Goal: Information Seeking & Learning: Understand process/instructions

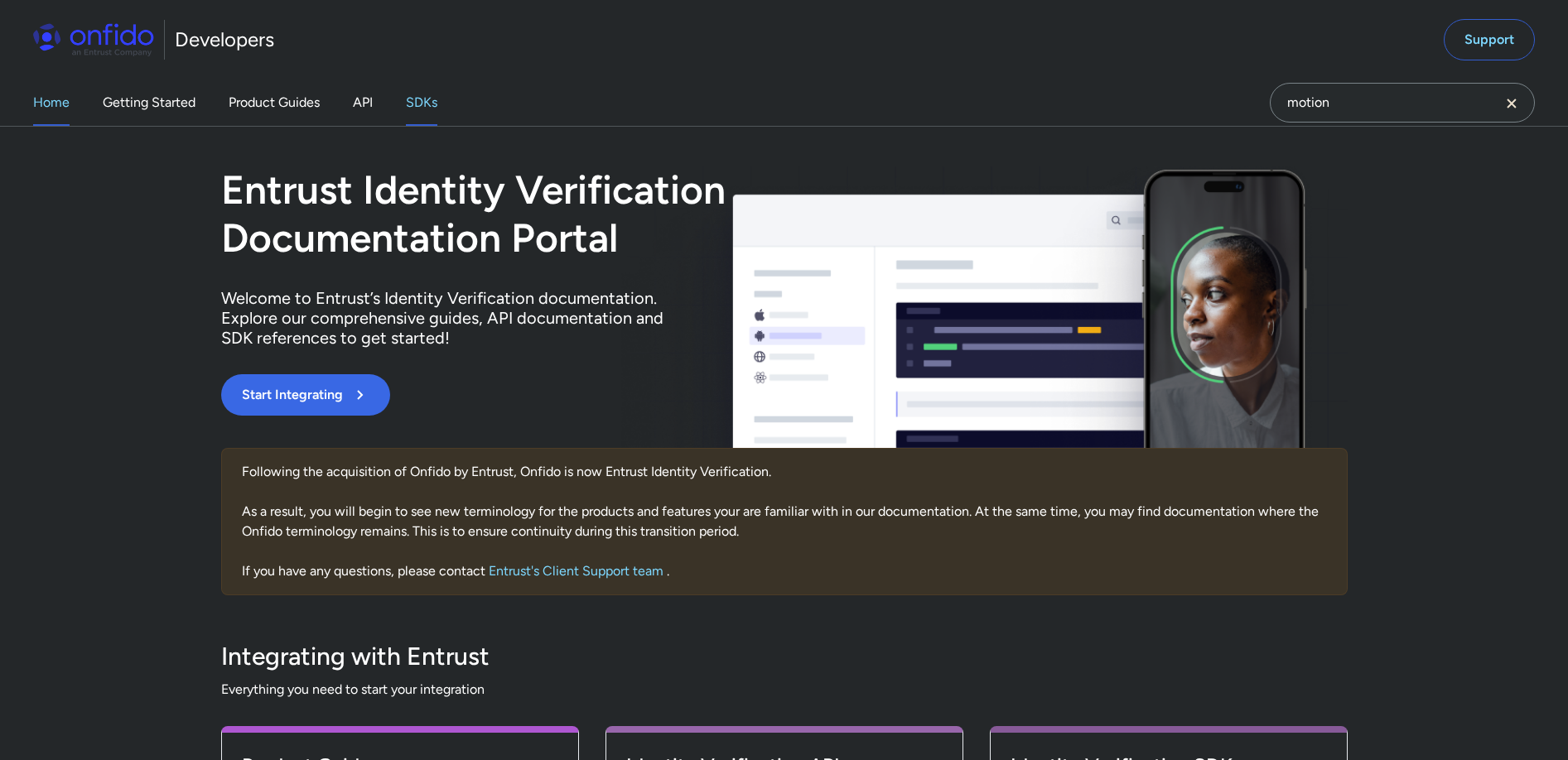
click at [423, 101] on link "SDKs" at bounding box center [421, 102] width 31 height 47
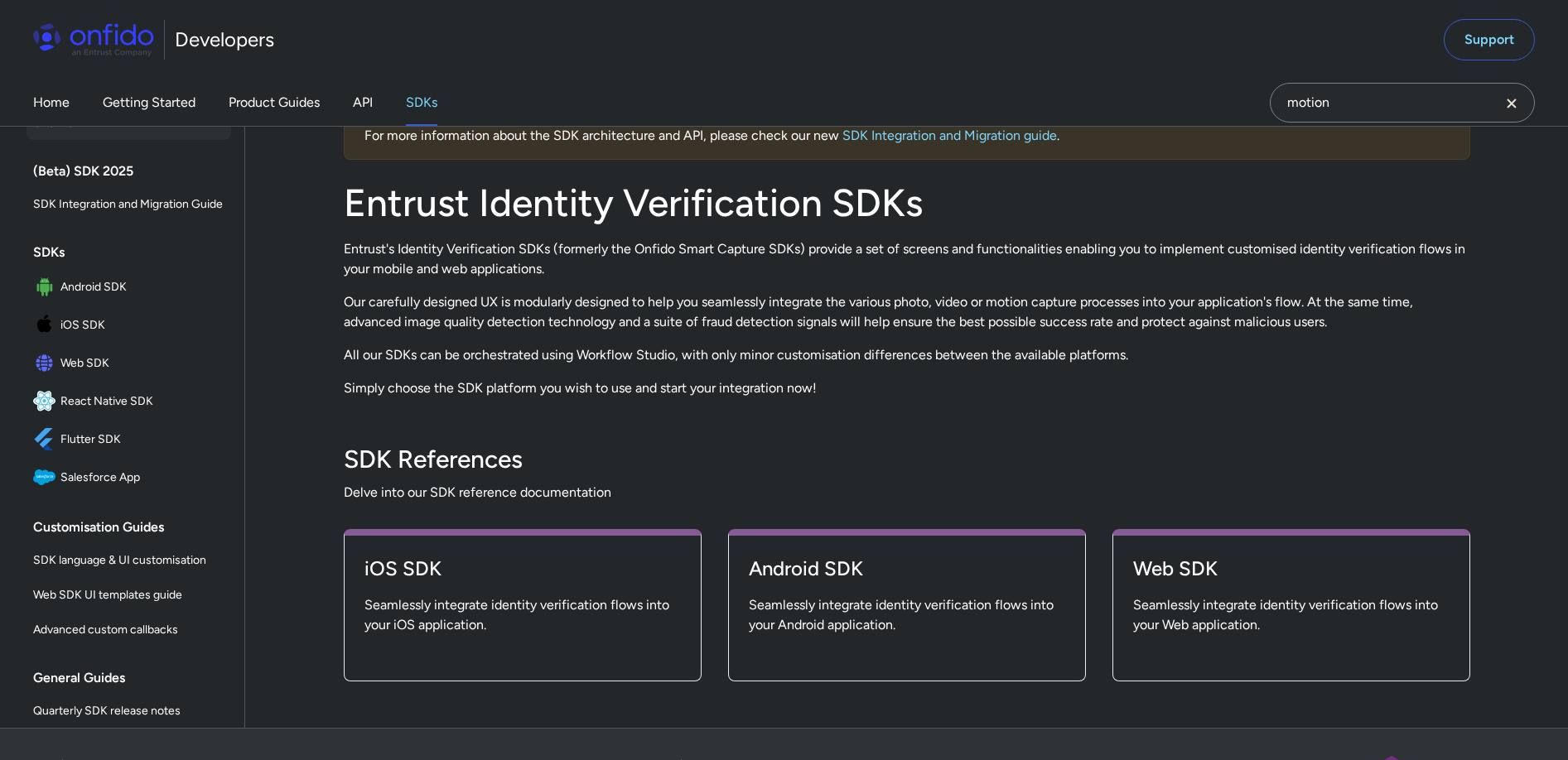
scroll to position [294, 0]
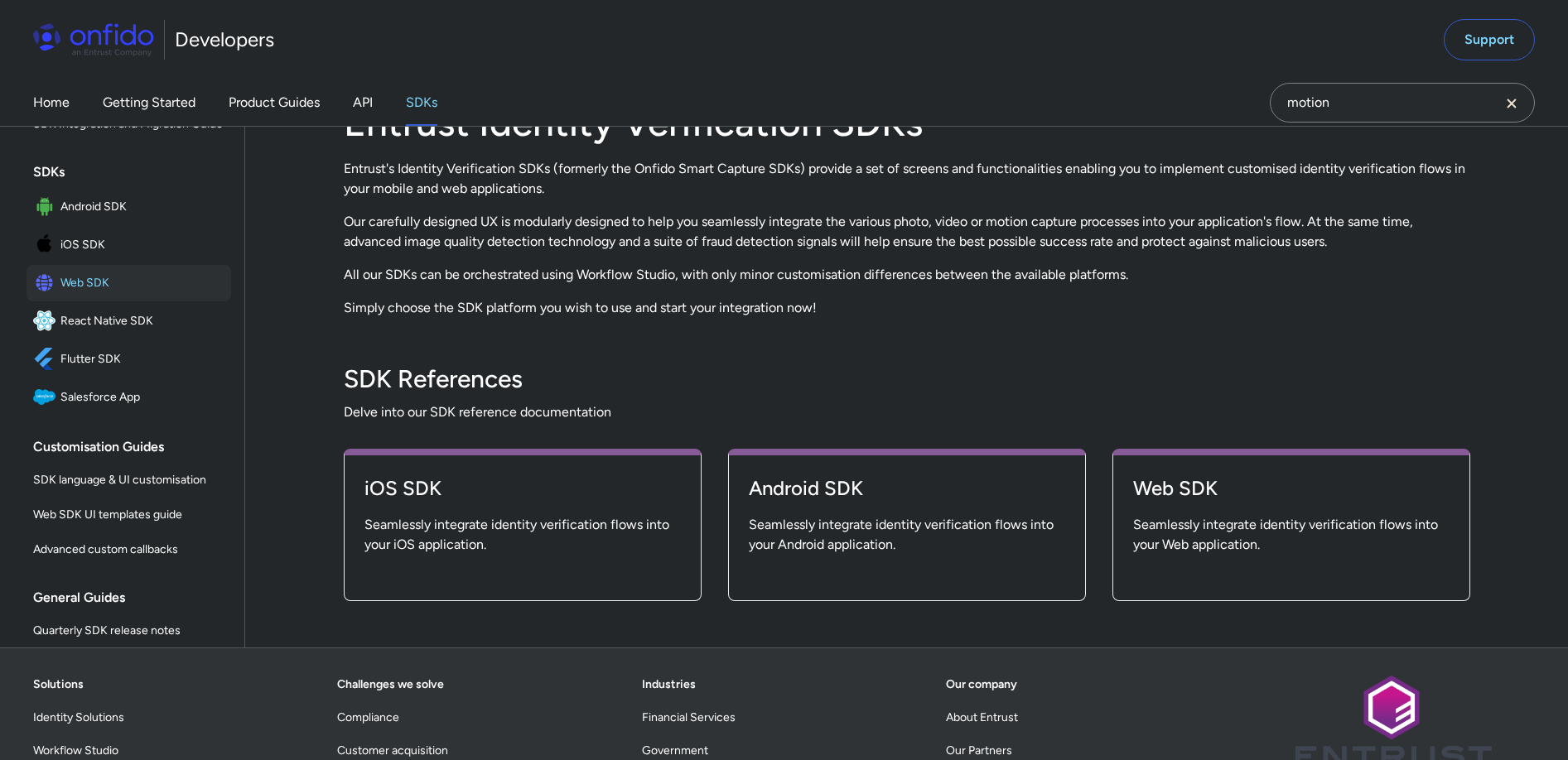
click at [60, 295] on span "Web SDK" at bounding box center [142, 283] width 164 height 23
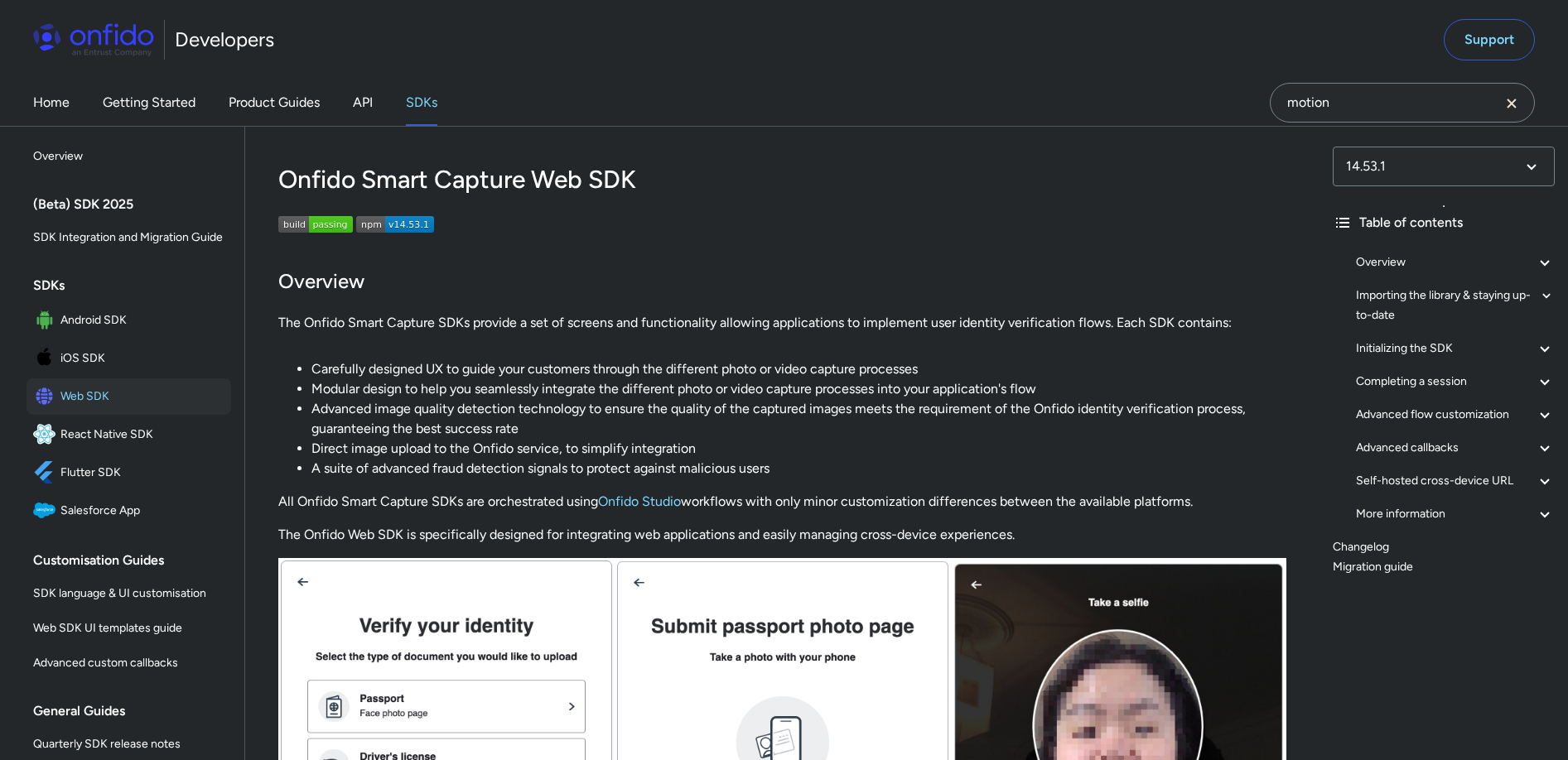
click at [1432, 450] on div "Advanced callbacks" at bounding box center [1455, 448] width 199 height 20
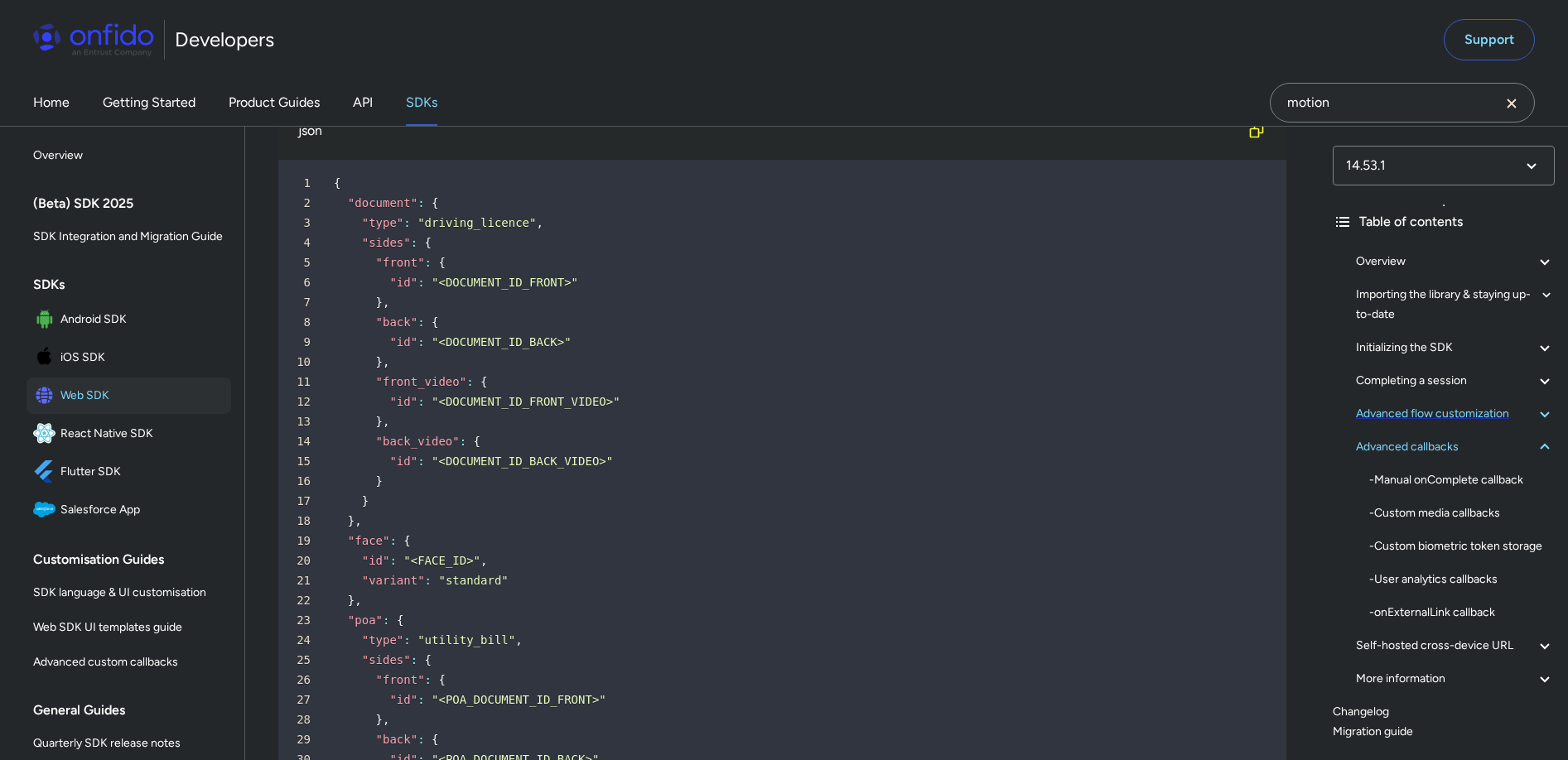
click at [1482, 410] on div "Advanced flow customization" at bounding box center [1455, 414] width 199 height 20
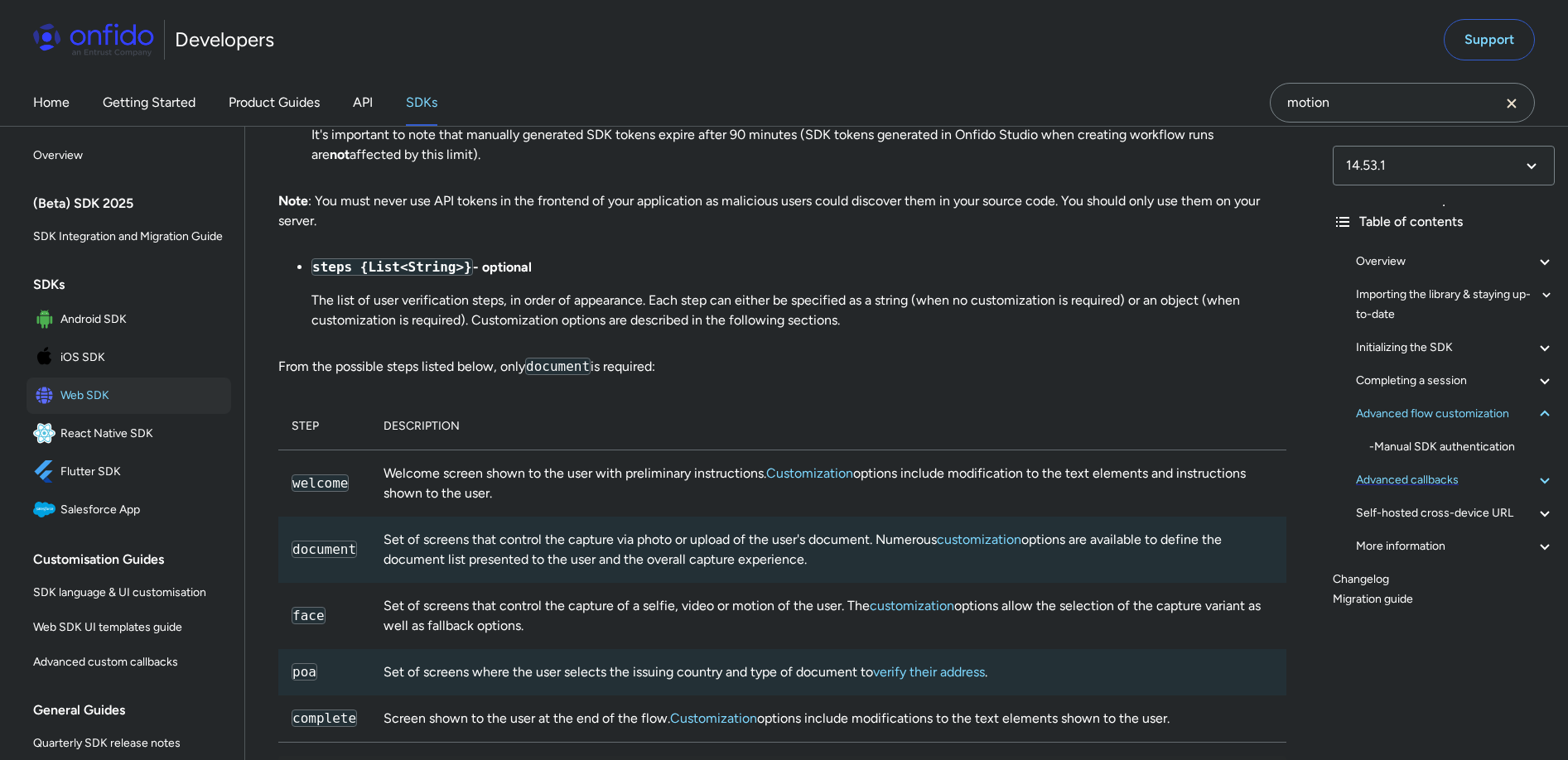
click at [1444, 487] on div "Advanced callbacks" at bounding box center [1455, 481] width 199 height 20
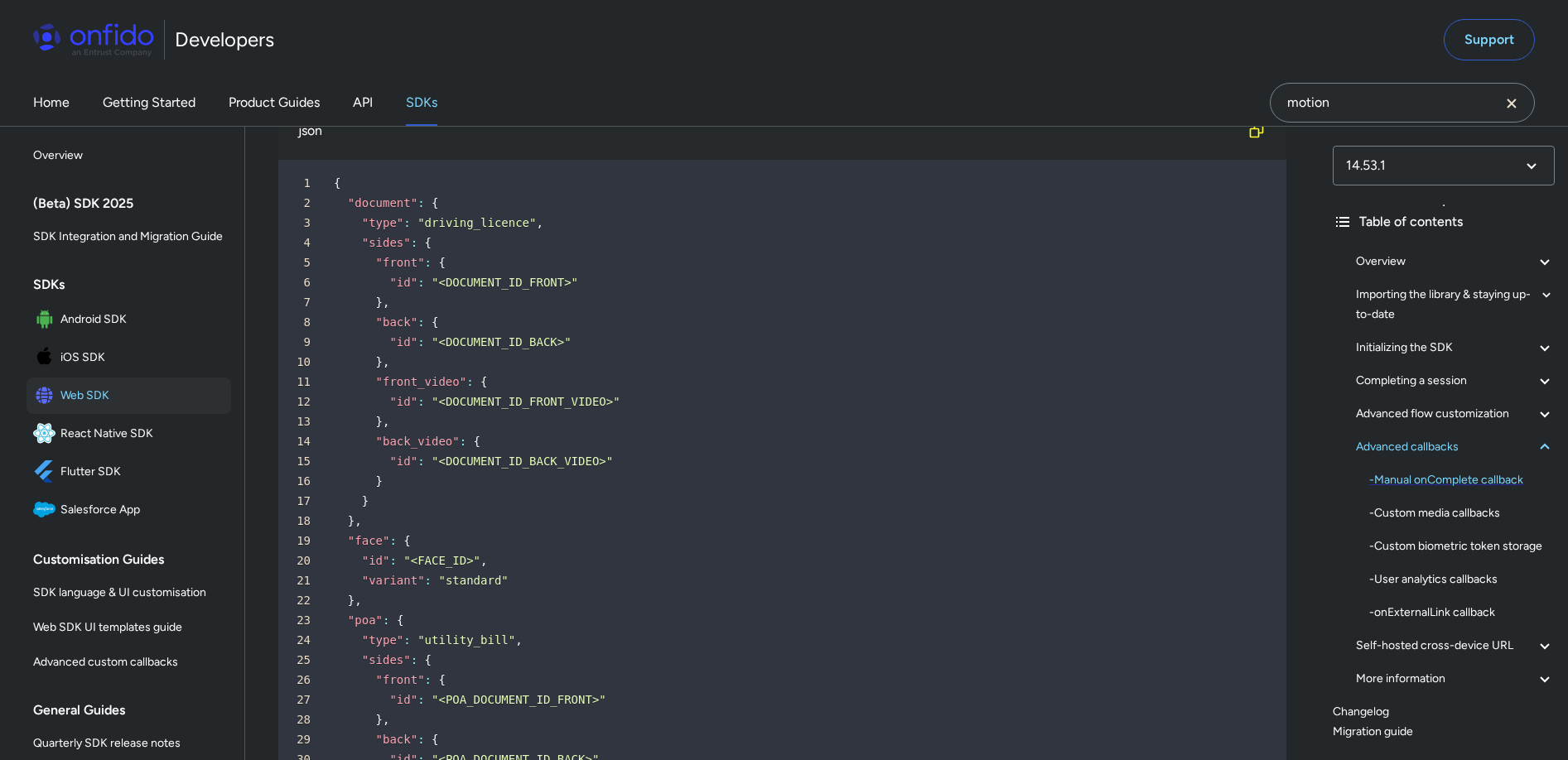
click at [1446, 481] on div "- Manual onComplete callback" at bounding box center [1462, 481] width 185 height 20
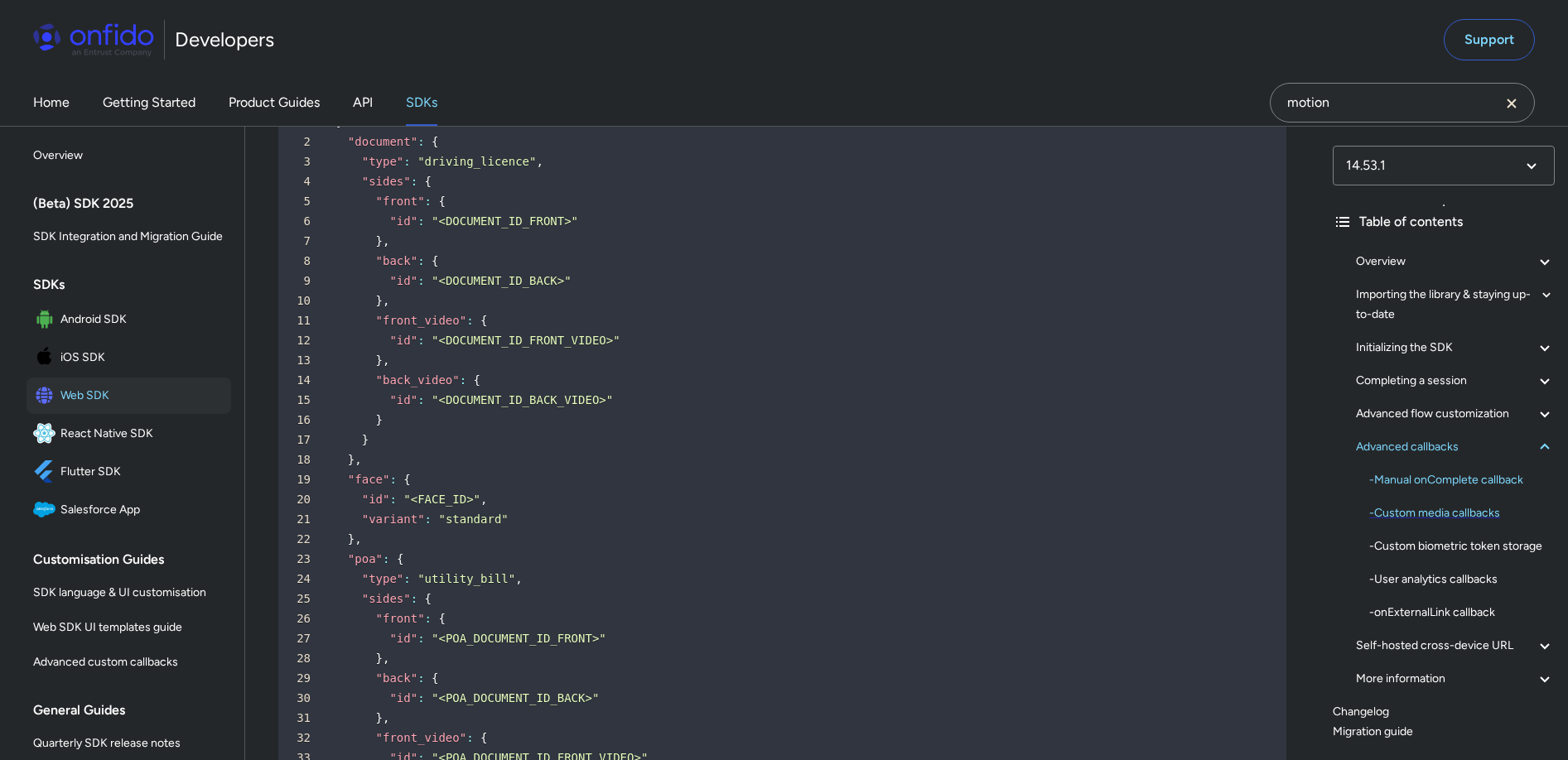
click at [1439, 512] on div "- Custom media callbacks" at bounding box center [1462, 513] width 185 height 20
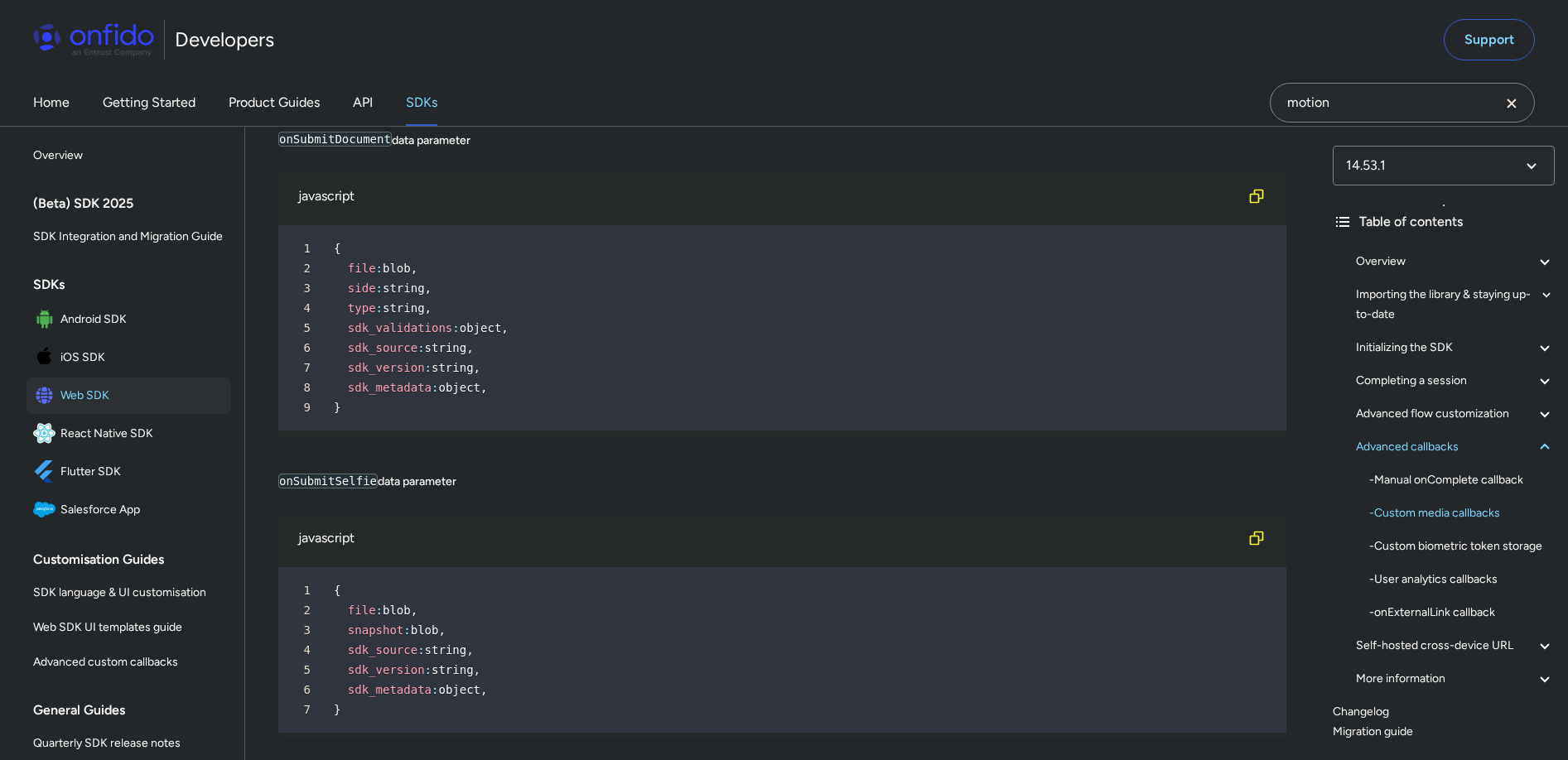
scroll to position [30659, 0]
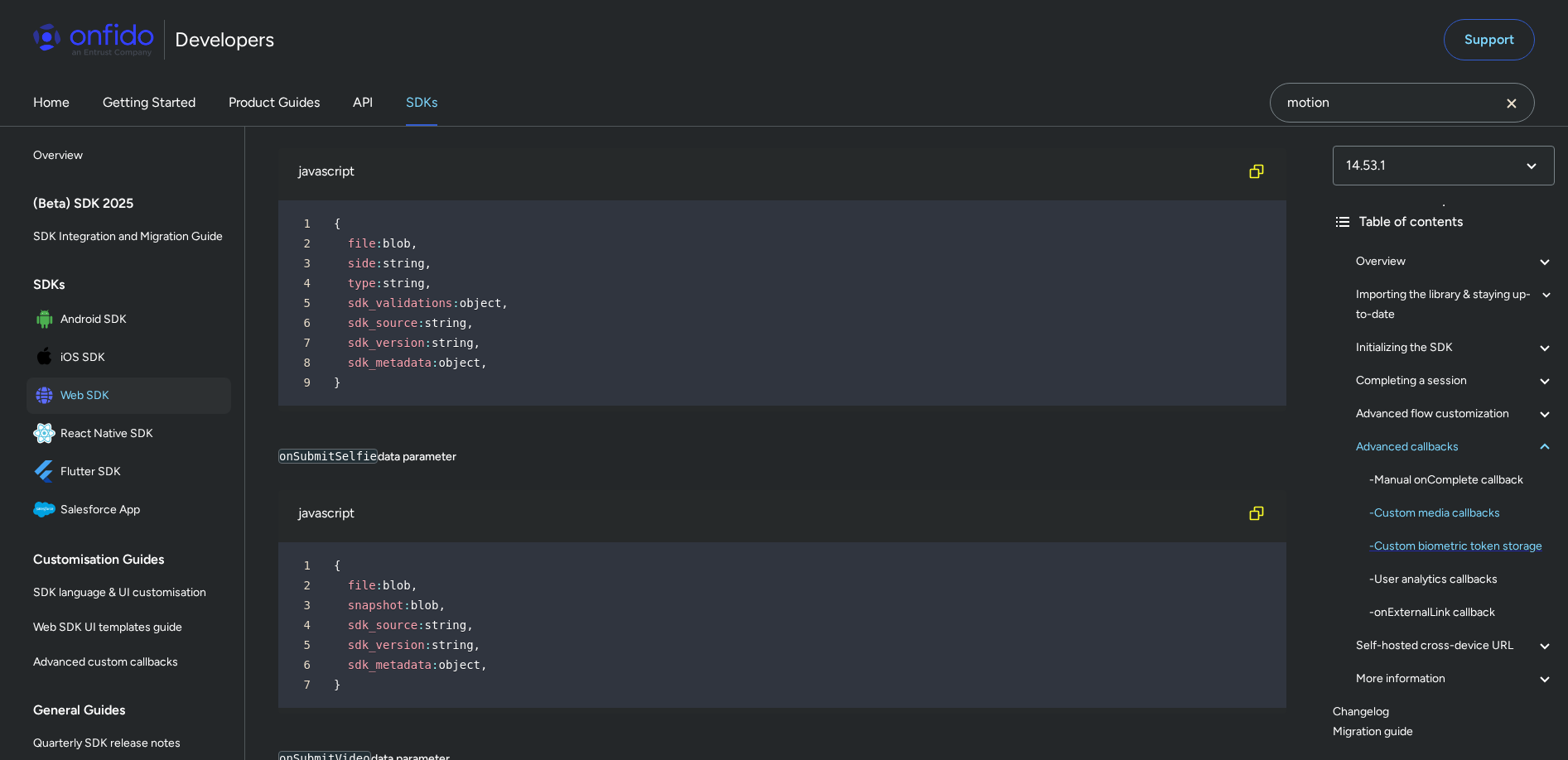
click at [1433, 551] on div "- Custom biometric token storage" at bounding box center [1462, 546] width 185 height 20
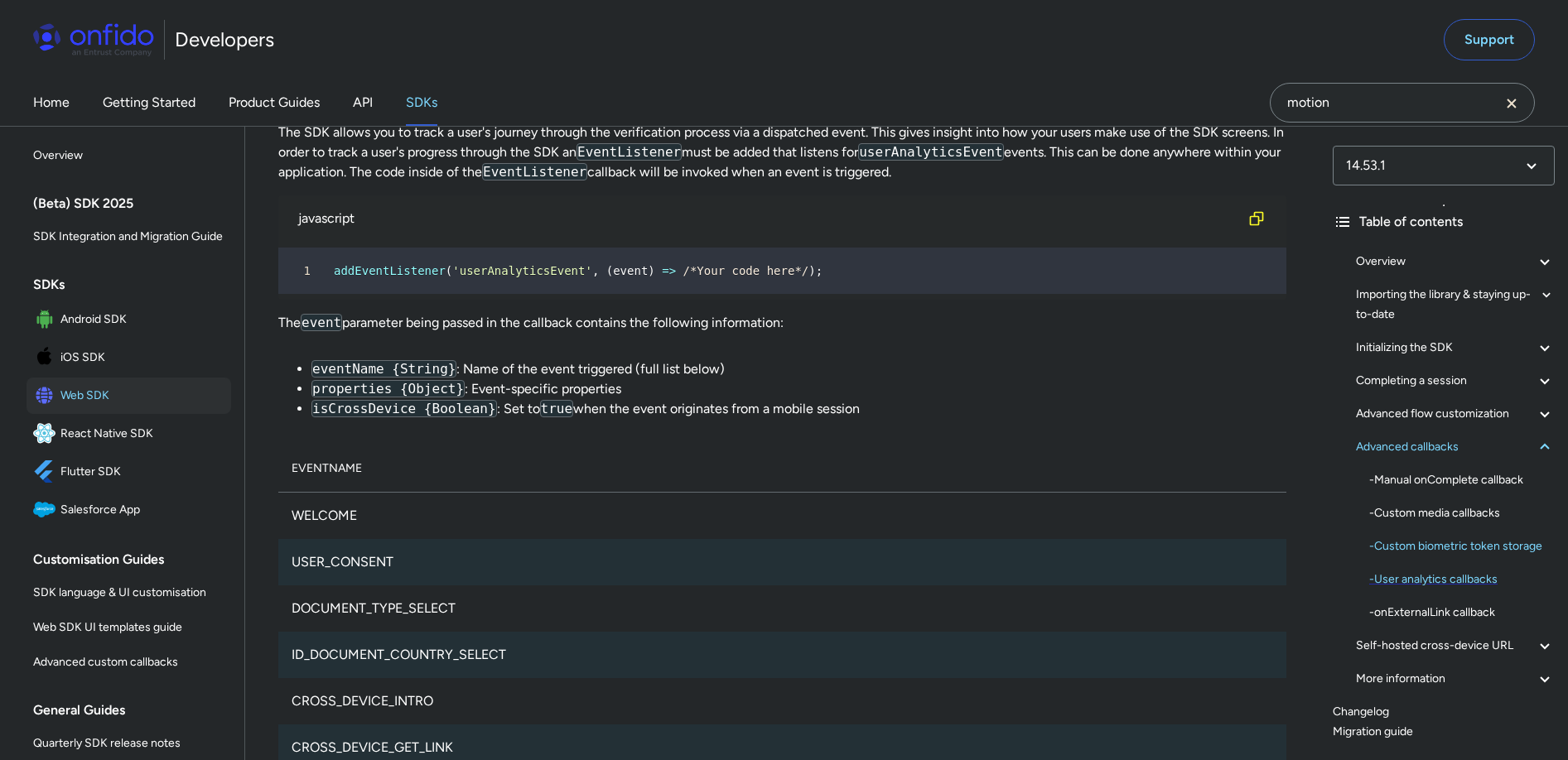
click at [1469, 589] on div "- User analytics callbacks" at bounding box center [1462, 579] width 185 height 20
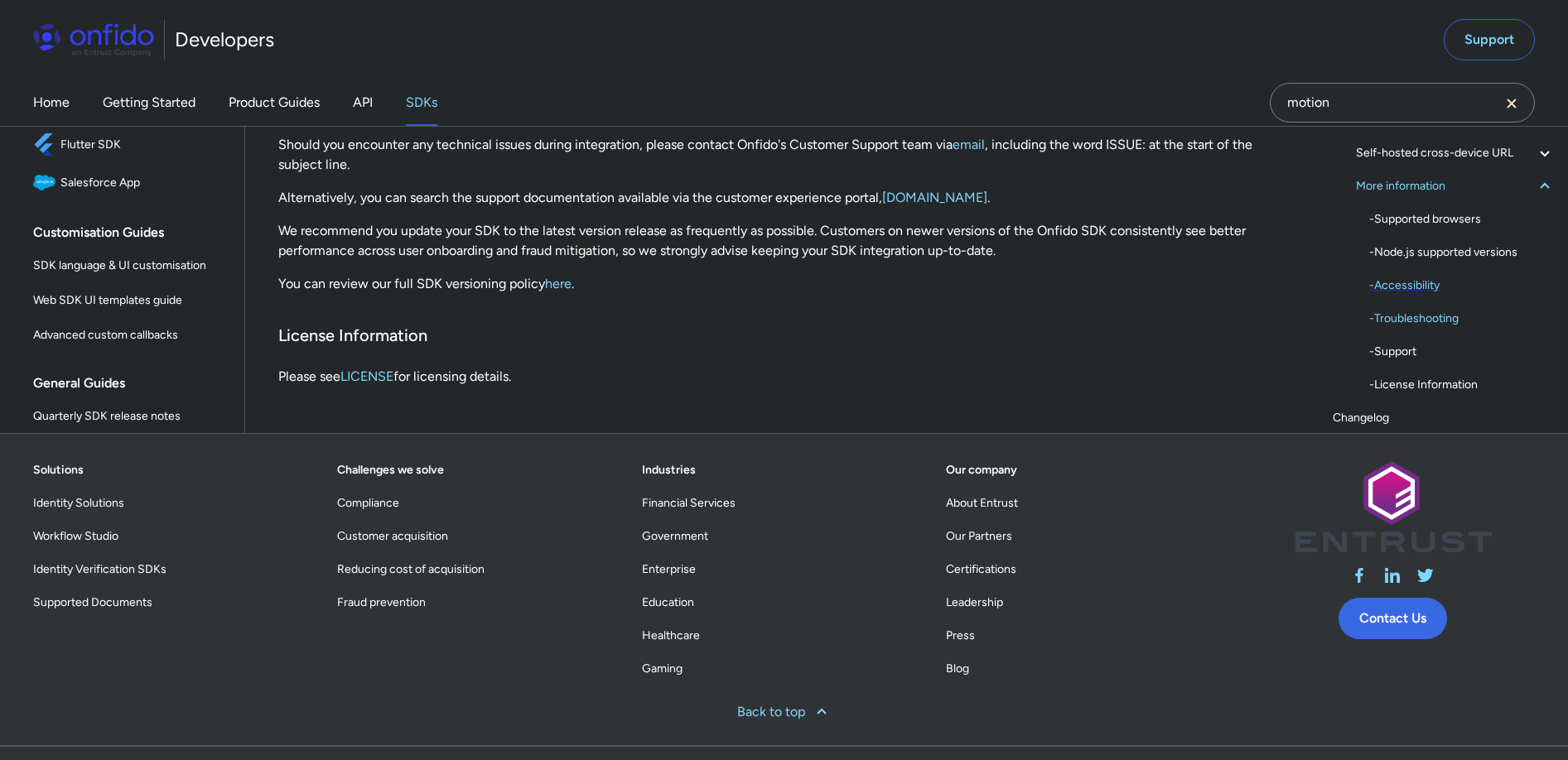
scroll to position [44420, 0]
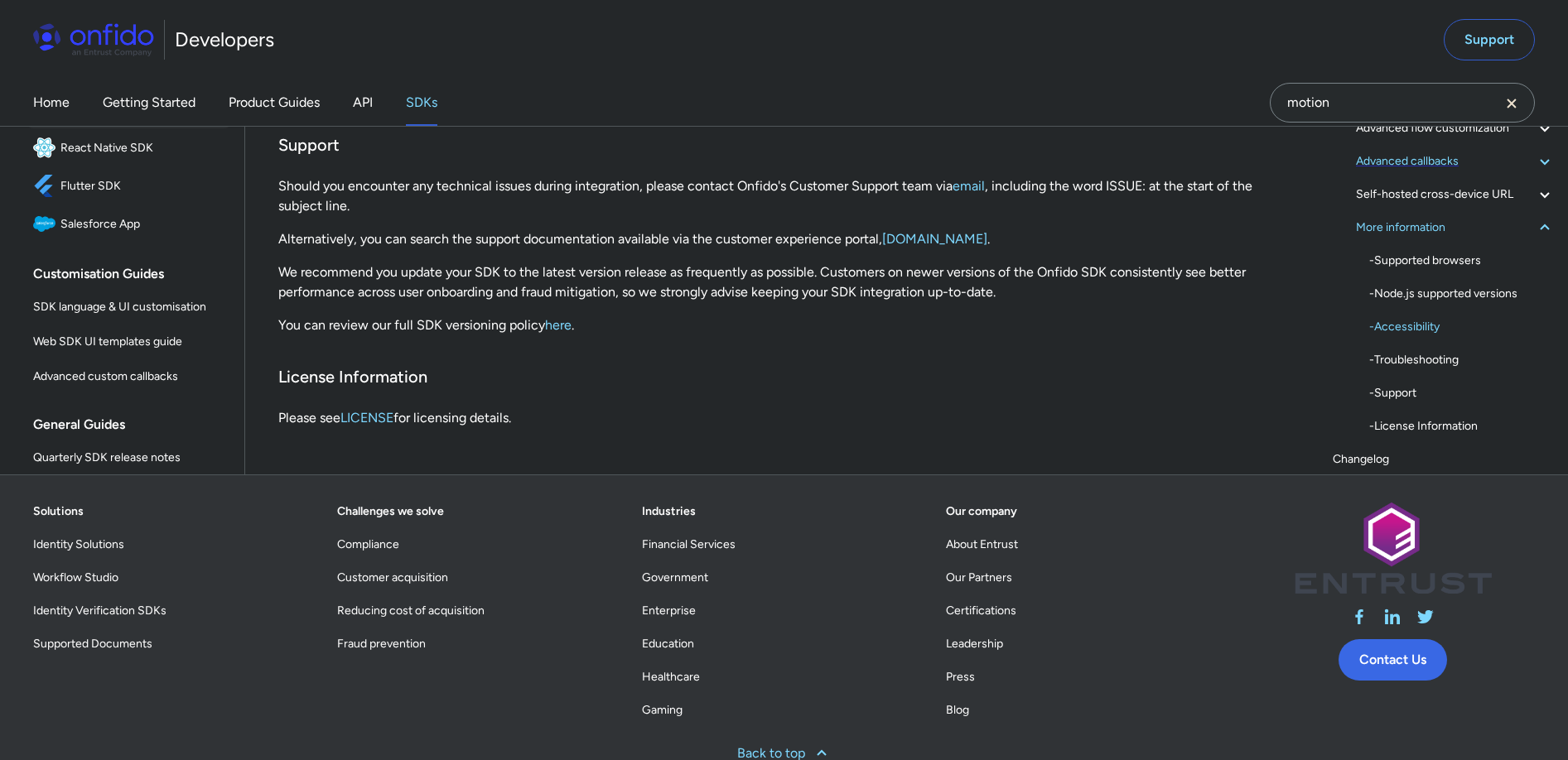
click at [1440, 172] on div "Advanced callbacks" at bounding box center [1455, 162] width 199 height 20
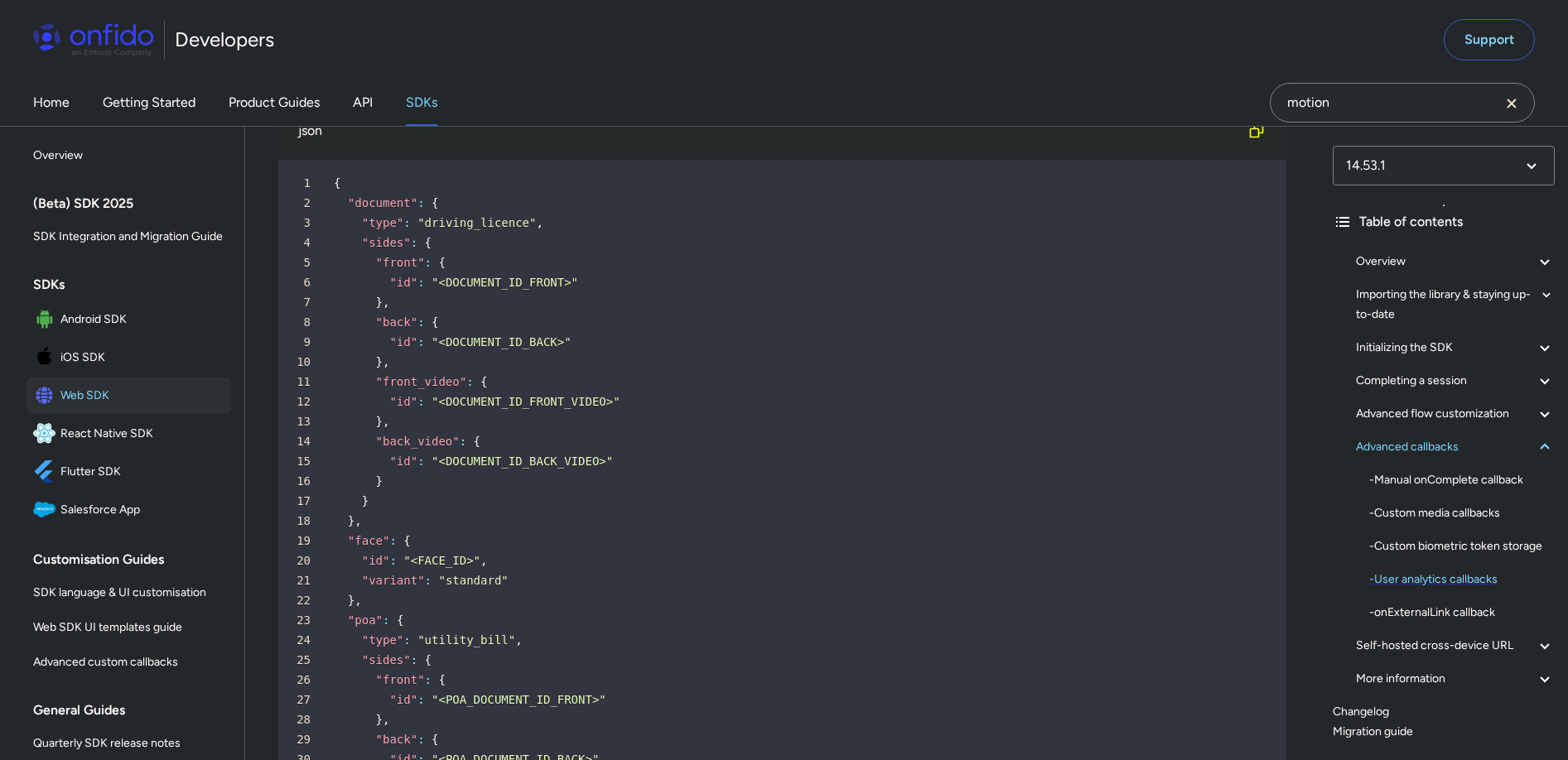
scroll to position [28655, 0]
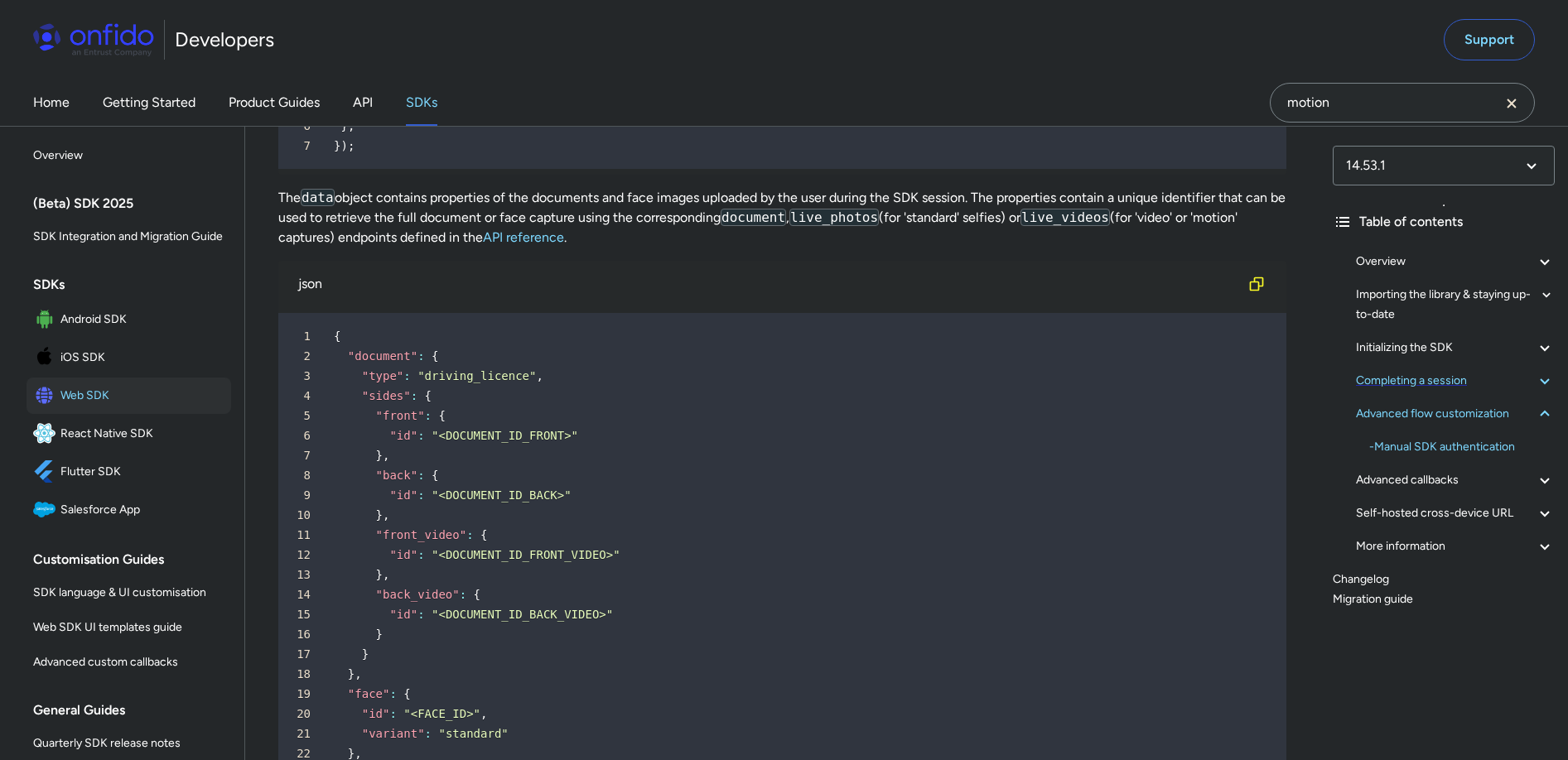
click at [1440, 376] on div "Completing a session" at bounding box center [1455, 381] width 199 height 20
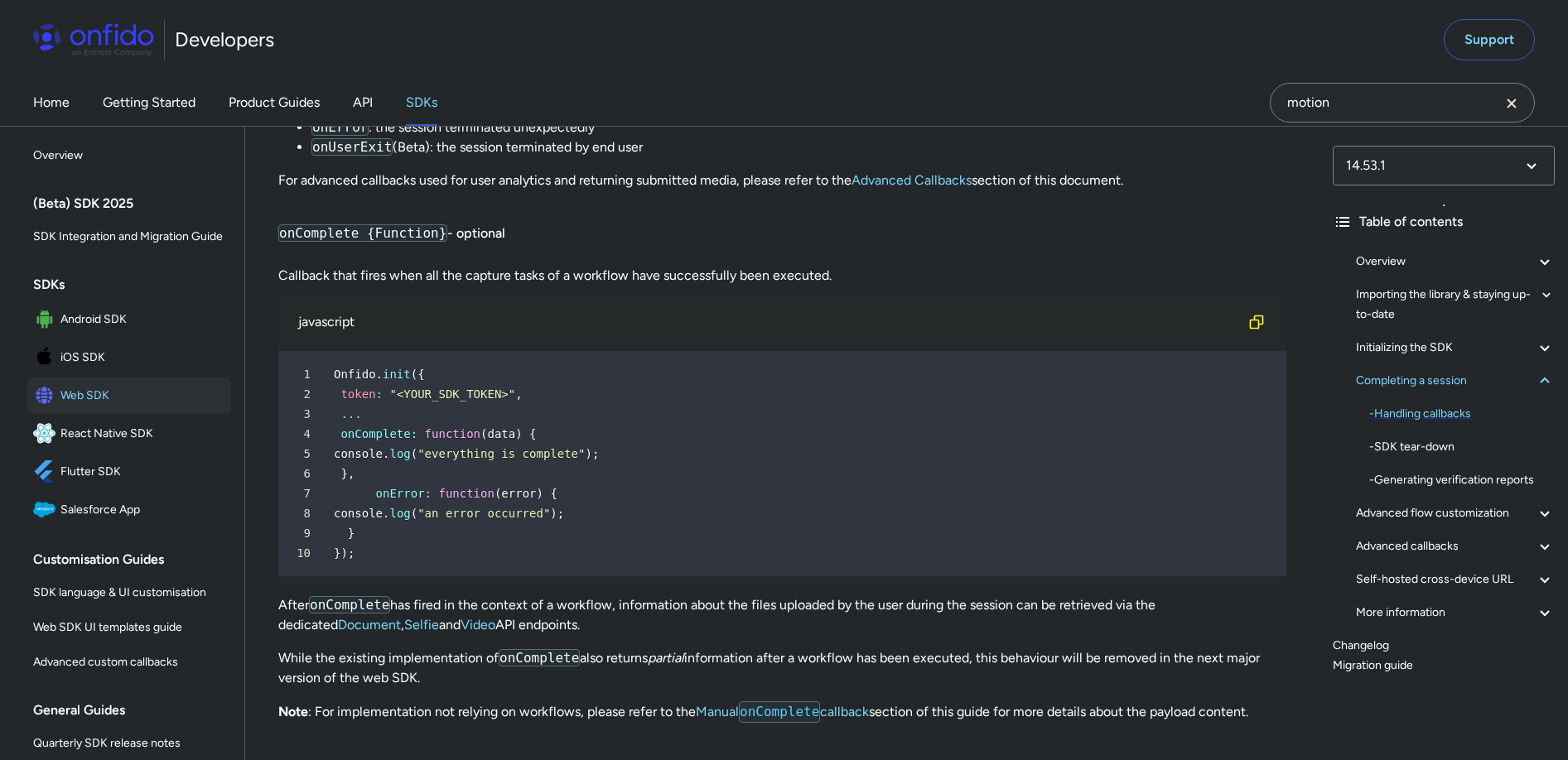
click at [1465, 410] on div "- Handling callbacks" at bounding box center [1462, 414] width 185 height 20
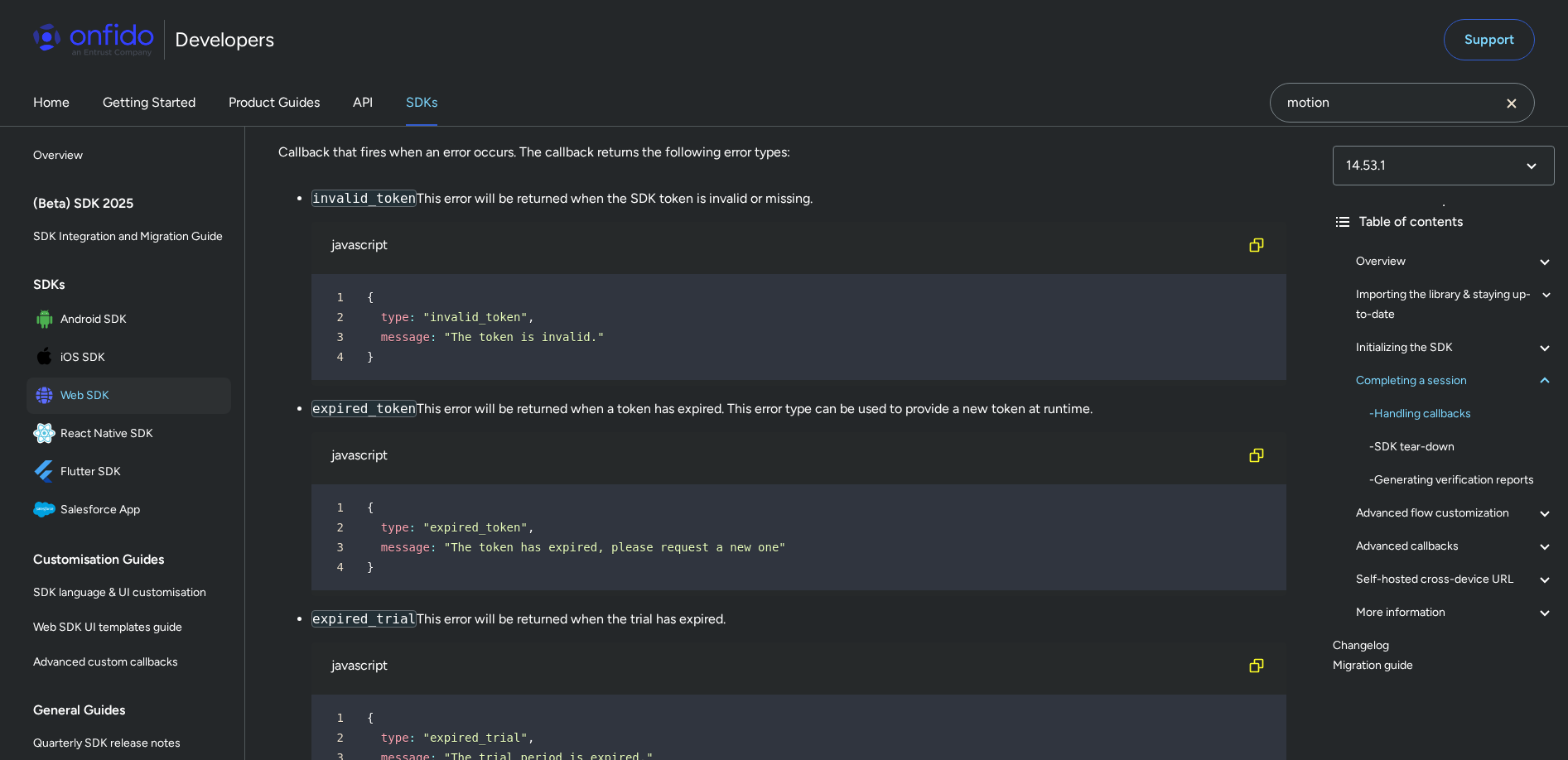
scroll to position [16870, 0]
click at [502, 121] on div at bounding box center [499, 115] width 13 height 13
